Goal: Task Accomplishment & Management: Complete application form

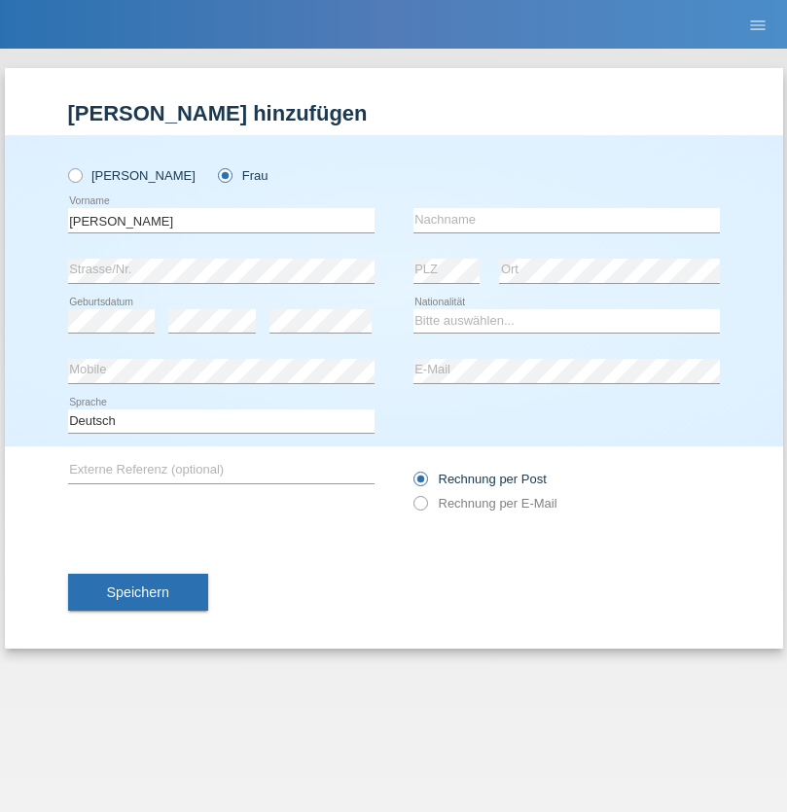
type input "[PERSON_NAME]"
click at [566, 220] on input "text" at bounding box center [566, 220] width 306 height 24
type input "[PERSON_NAME]"
select select "CH"
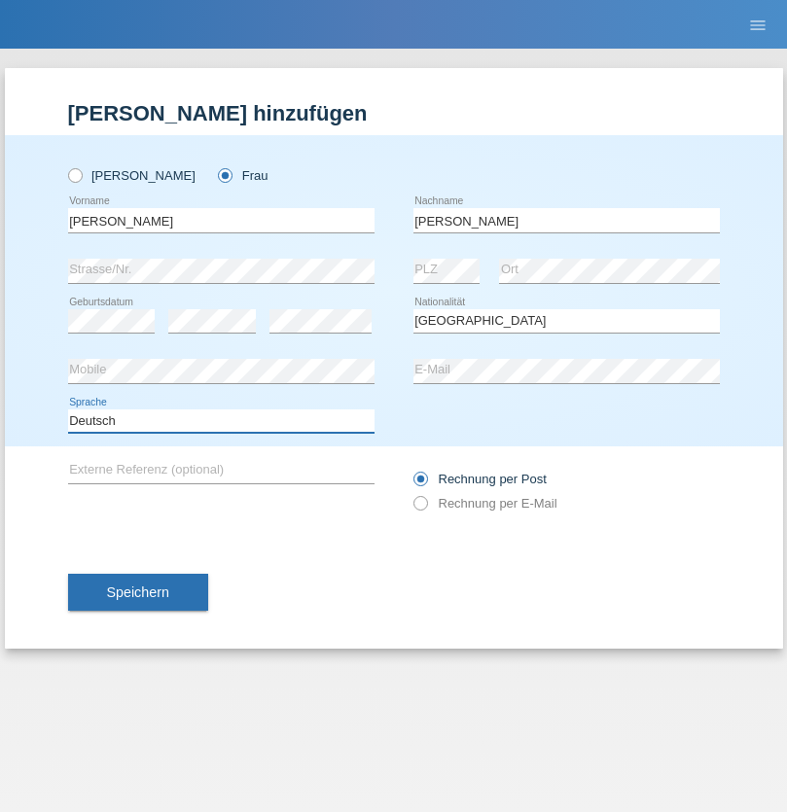
select select "en"
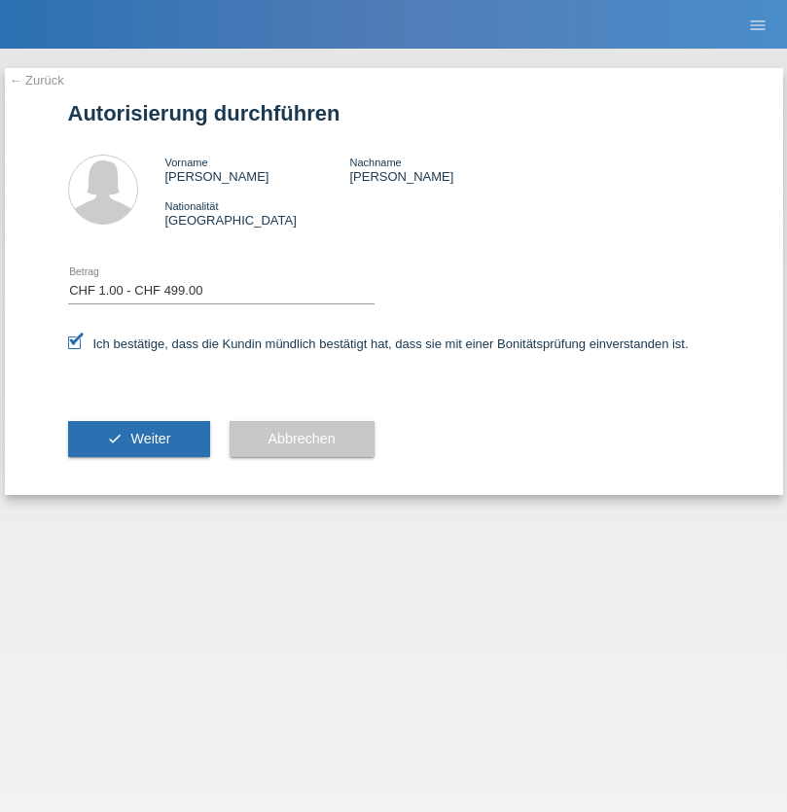
select select "1"
click at [138, 439] on span "Weiter" at bounding box center [150, 439] width 40 height 16
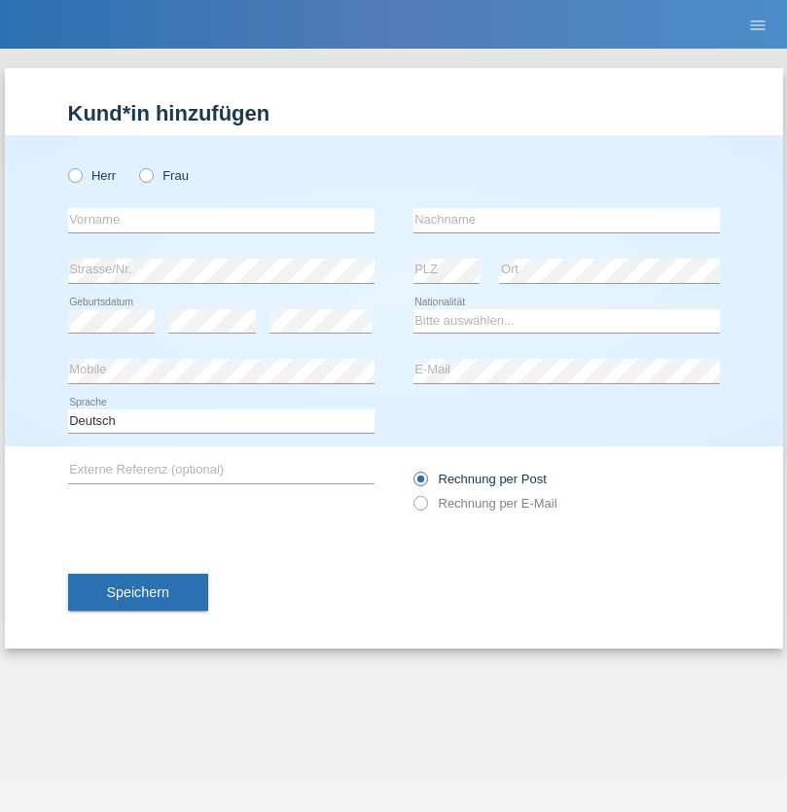
radio input "true"
click at [221, 220] on input "text" at bounding box center [221, 220] width 306 height 24
type input "Sinisa"
click at [566, 220] on input "text" at bounding box center [566, 220] width 306 height 24
type input "[PERSON_NAME]"
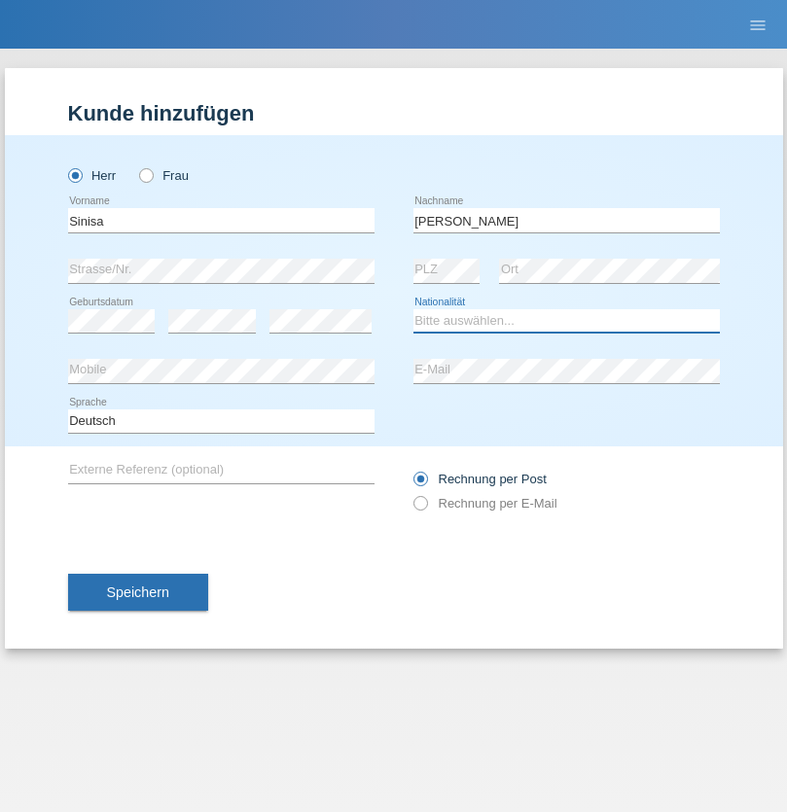
select select "RS"
select select "C"
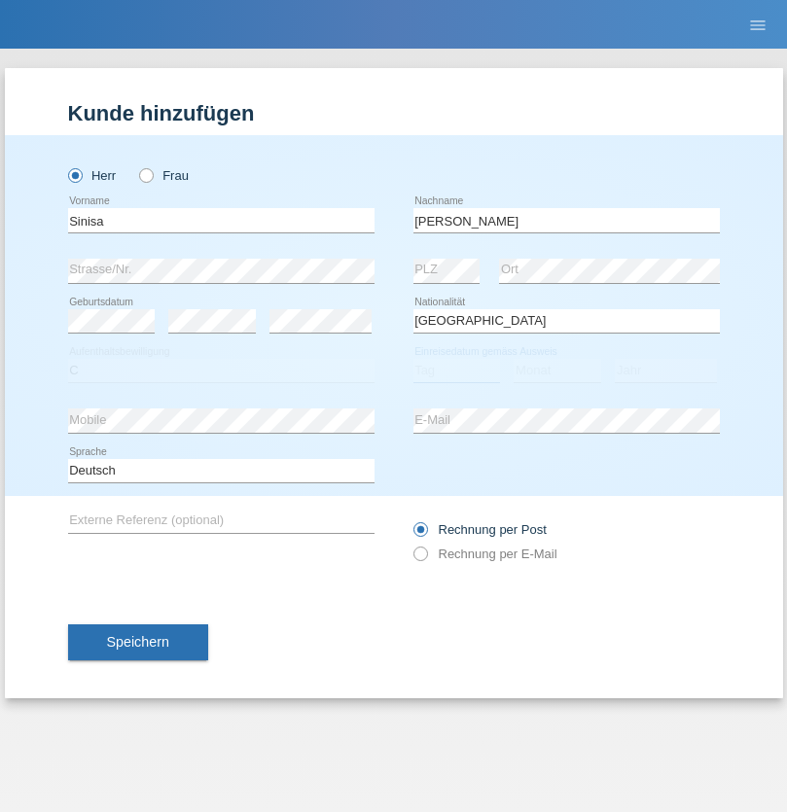
select select "01"
select select "02"
select select "2021"
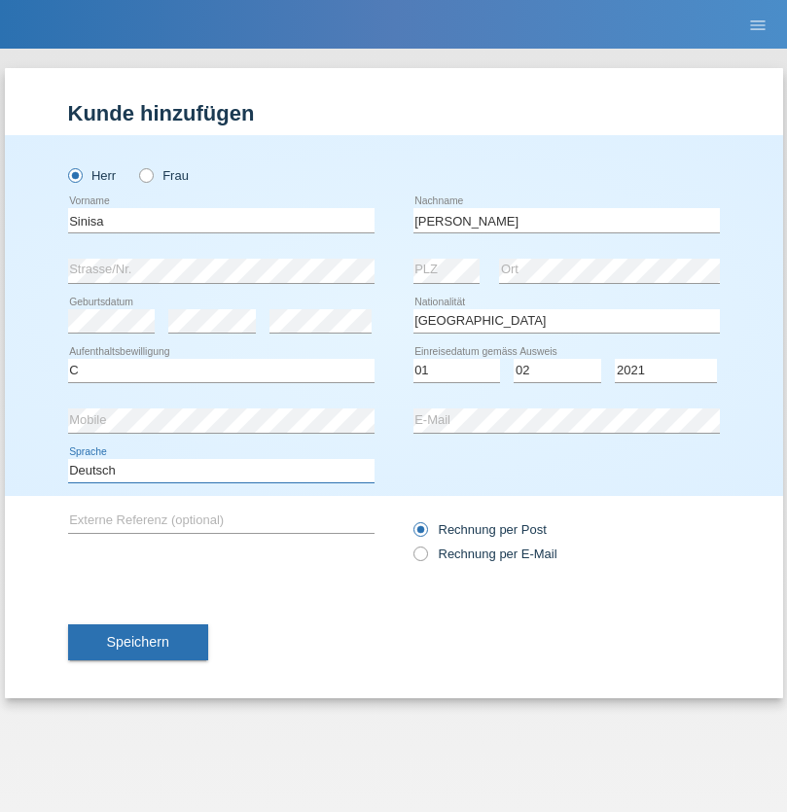
select select "en"
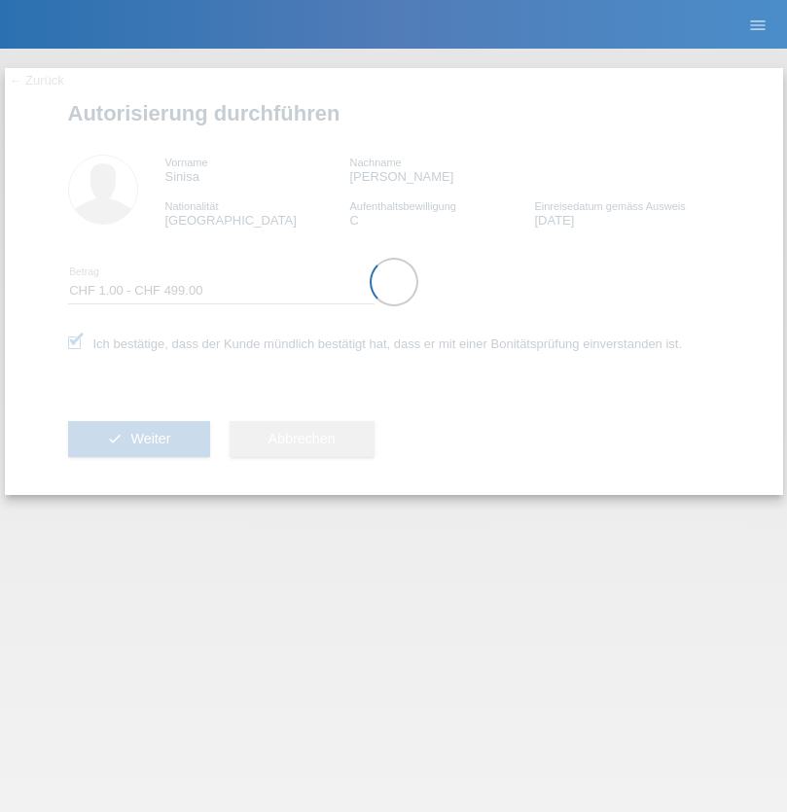
select select "1"
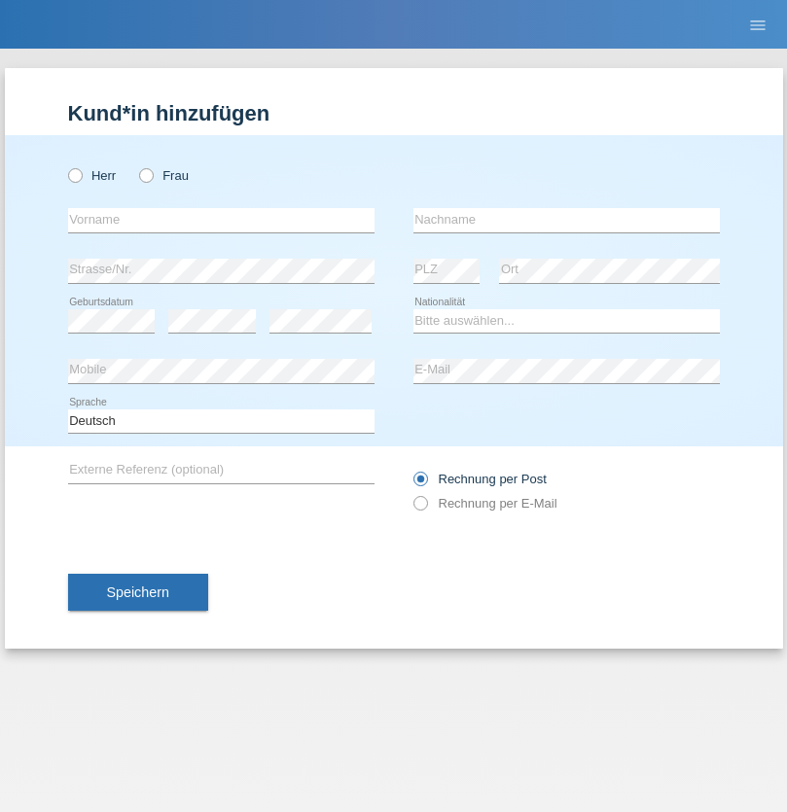
radio input "true"
click at [221, 220] on input "text" at bounding box center [221, 220] width 306 height 24
type input "Hasan"
click at [566, 220] on input "text" at bounding box center [566, 220] width 306 height 24
type input "Ymeri"
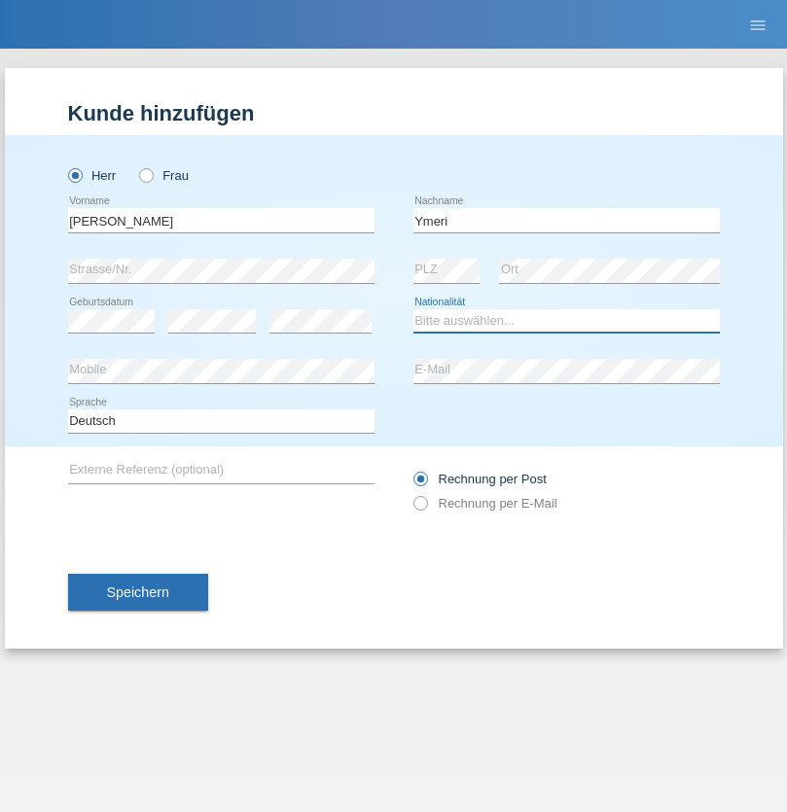
select select "XK"
select select "C"
select select "21"
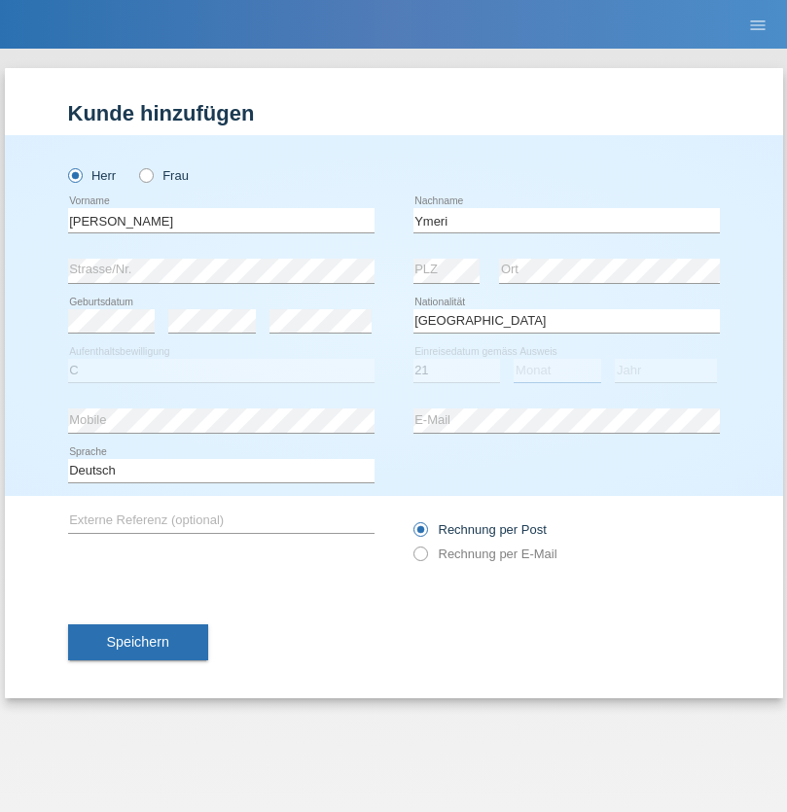
select select "03"
select select "1991"
